Goal: Navigation & Orientation: Find specific page/section

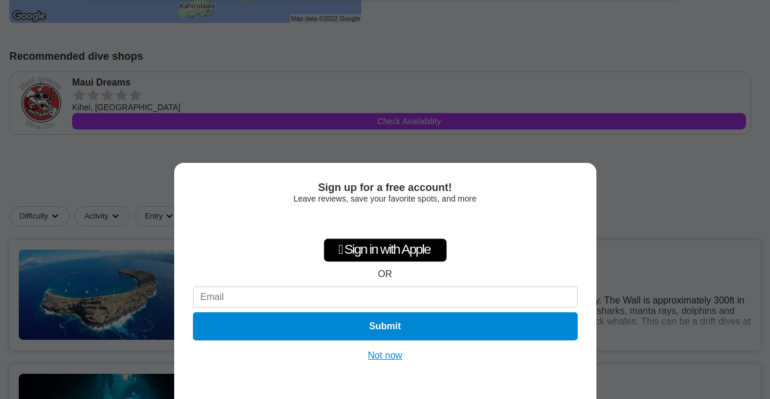
click at [387, 356] on button "Not now" at bounding box center [385, 356] width 42 height 12
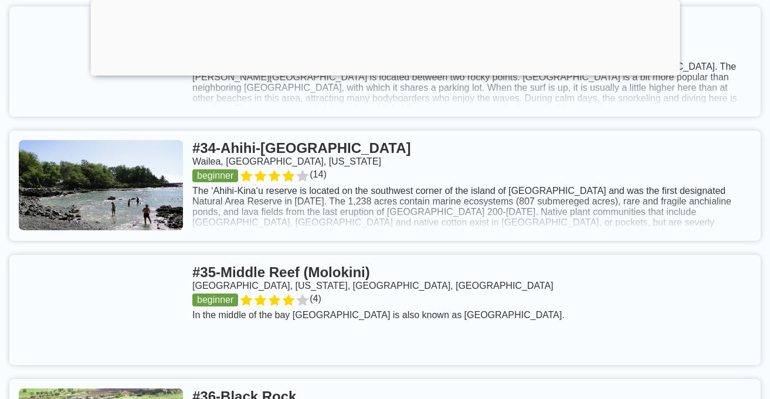
scroll to position [5349, 0]
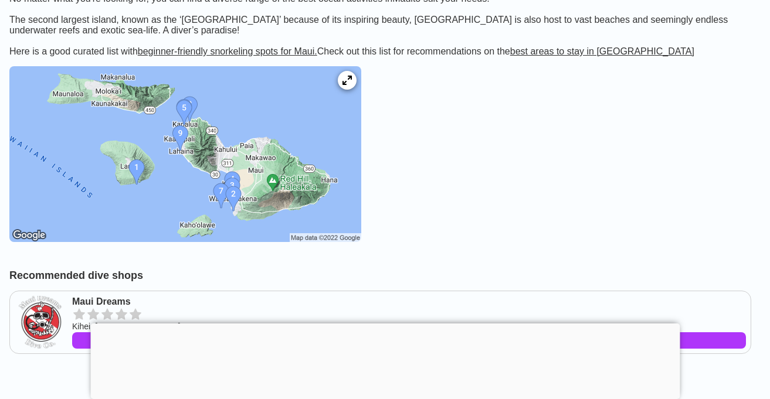
scroll to position [239, 0]
click at [352, 86] on icon at bounding box center [346, 79] width 11 height 11
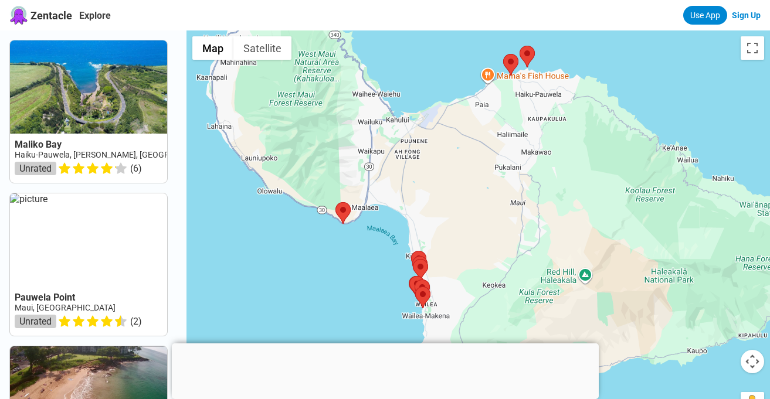
drag, startPoint x: 416, startPoint y: 264, endPoint x: 471, endPoint y: 158, distance: 119.6
click at [471, 158] on div at bounding box center [479, 229] width 584 height 399
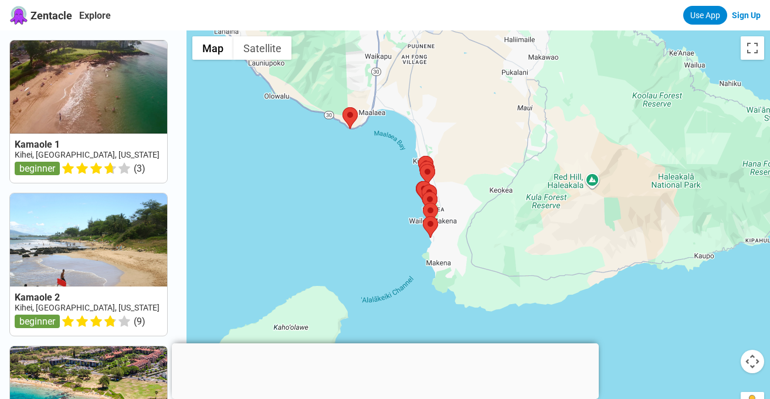
drag, startPoint x: 455, startPoint y: 289, endPoint x: 465, endPoint y: 182, distance: 107.2
click at [465, 182] on div at bounding box center [479, 229] width 584 height 399
